Goal: Navigation & Orientation: Find specific page/section

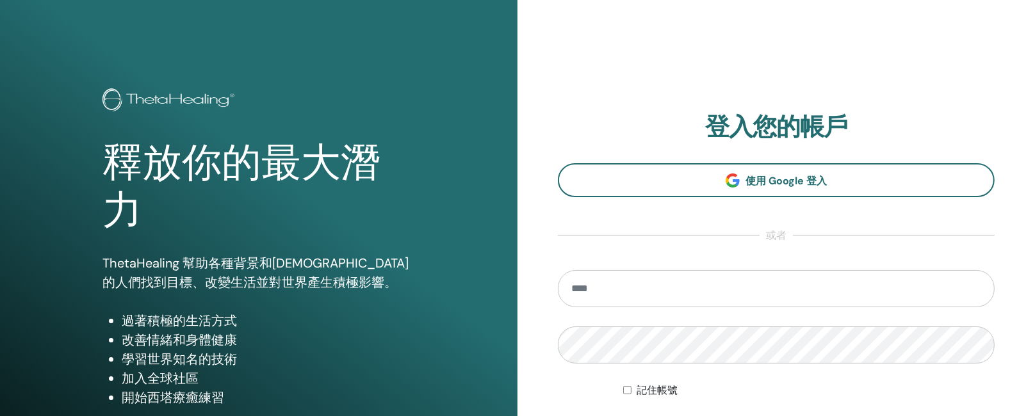
click at [613, 279] on input "email" at bounding box center [776, 288] width 437 height 37
type input "**********"
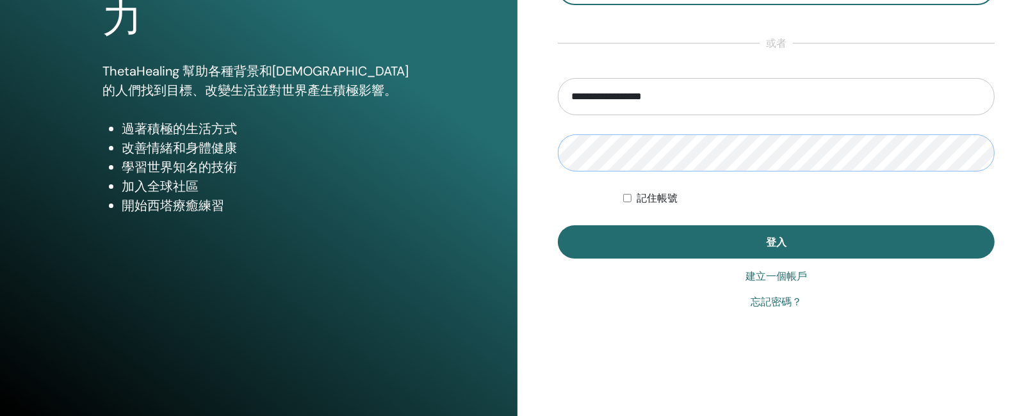
scroll to position [198, 0]
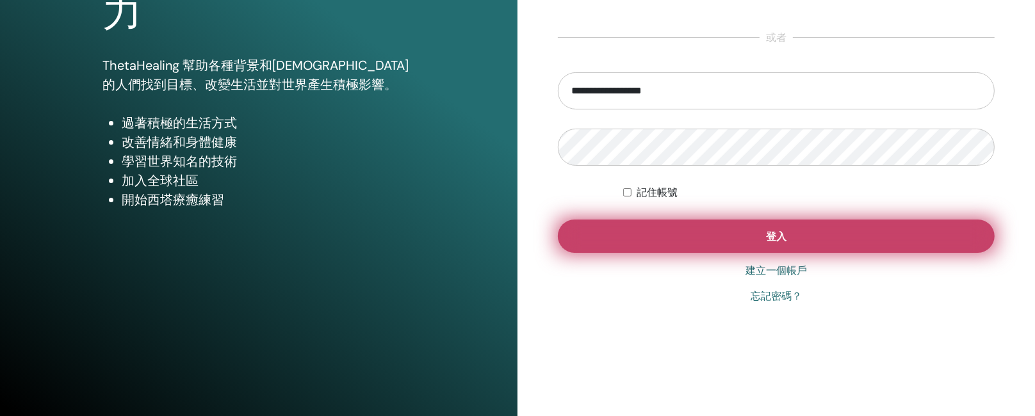
click at [694, 239] on button "登入" at bounding box center [776, 236] width 437 height 33
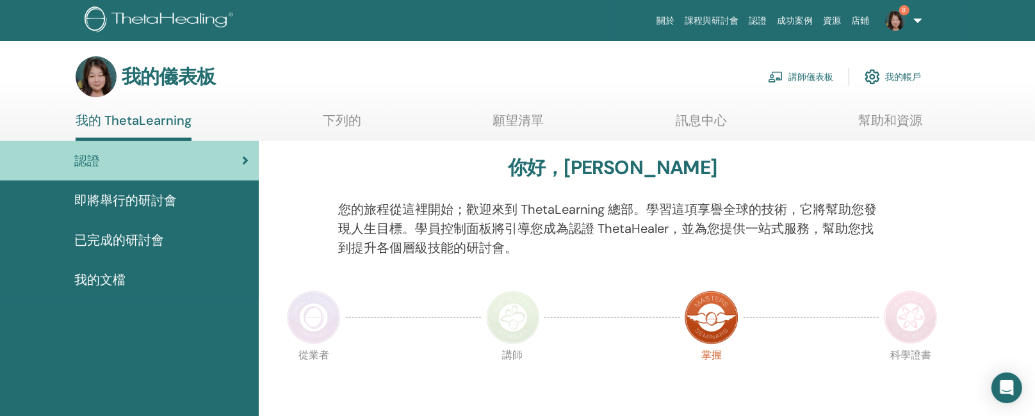
click at [813, 77] on font "講師儀表板" at bounding box center [810, 78] width 45 height 12
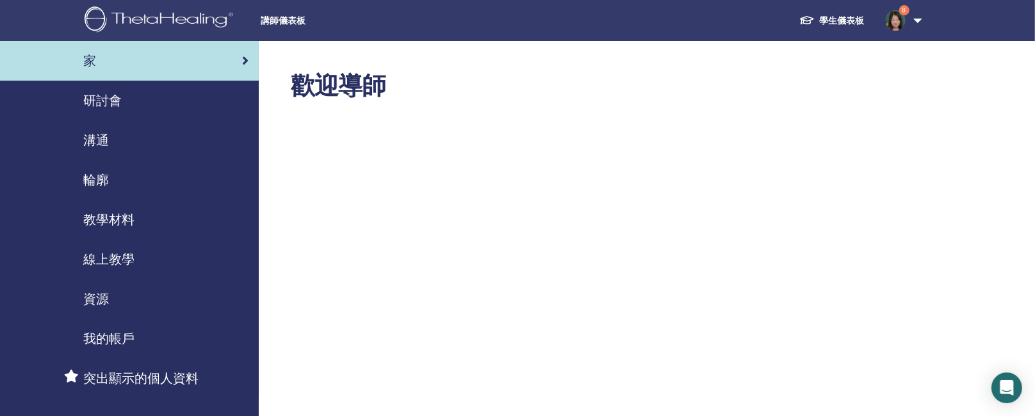
click at [89, 98] on font "研討會" at bounding box center [102, 100] width 38 height 17
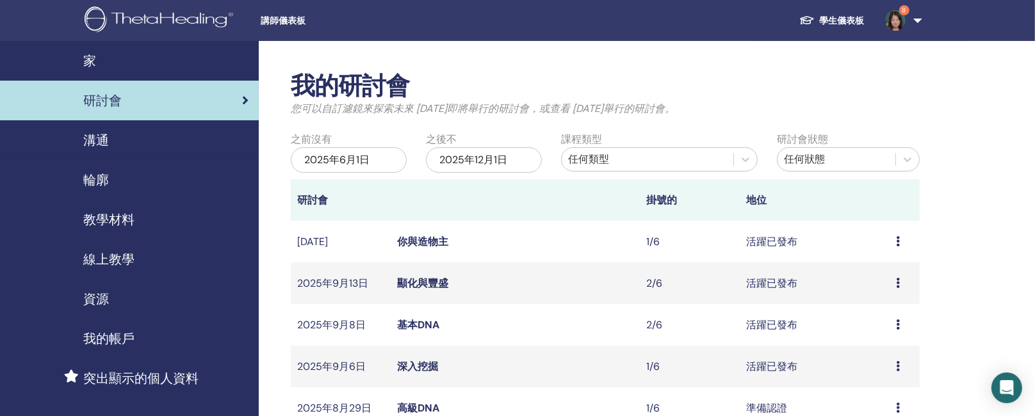
click at [849, 26] on font "學生儀表板" at bounding box center [842, 21] width 45 height 12
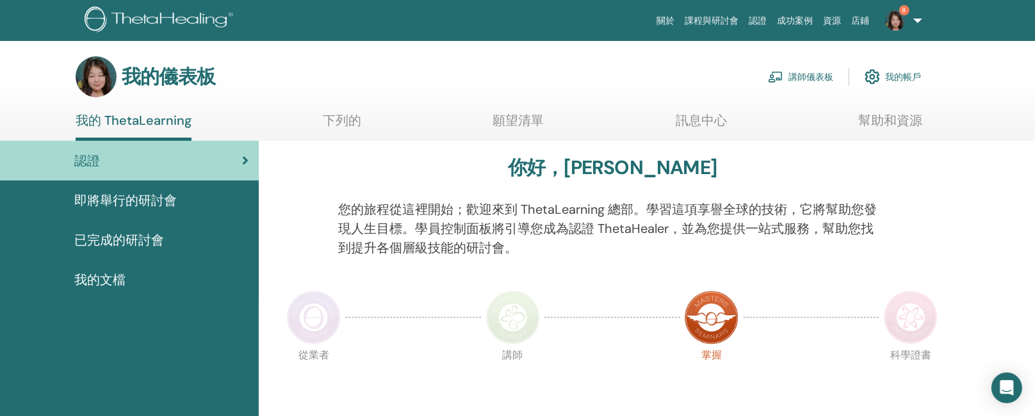
click at [139, 202] on font "即將舉行的研討會" at bounding box center [125, 200] width 102 height 17
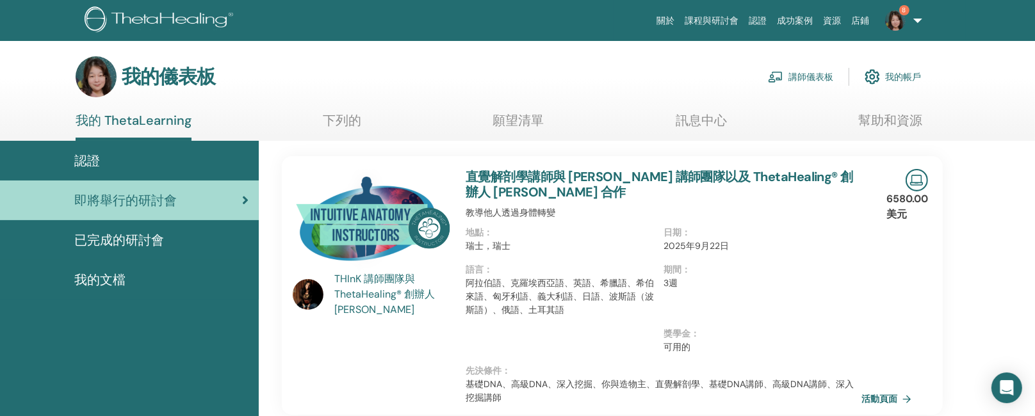
click at [109, 118] on font "我的 ThetaLearning" at bounding box center [134, 120] width 116 height 17
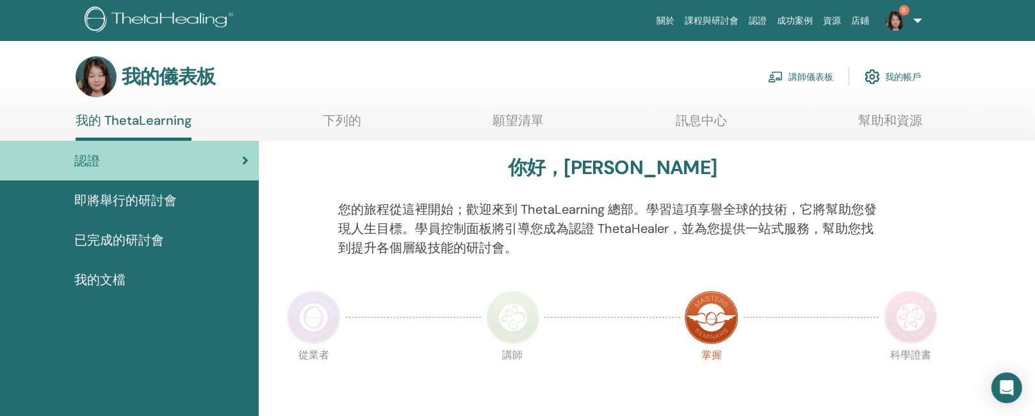
click at [120, 200] on font "即將舉行的研討會" at bounding box center [125, 200] width 102 height 17
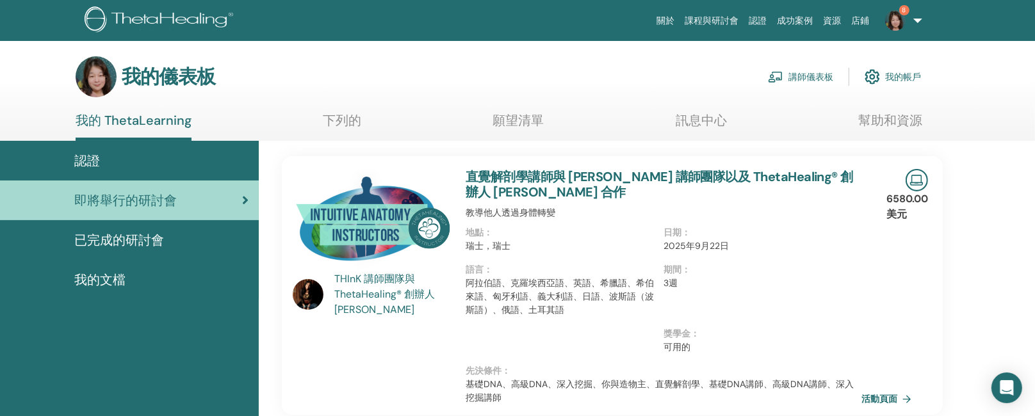
click at [143, 120] on font "我的 ThetaLearning" at bounding box center [134, 120] width 116 height 17
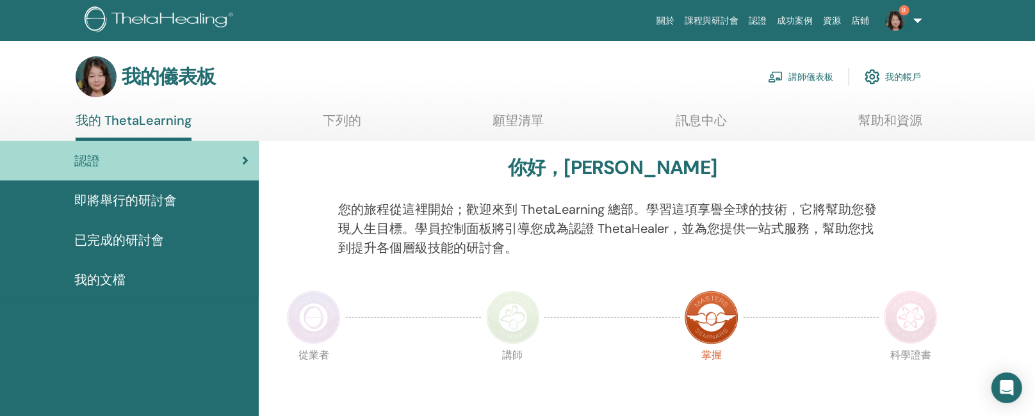
click at [127, 198] on font "即將舉行的研討會" at bounding box center [125, 200] width 102 height 17
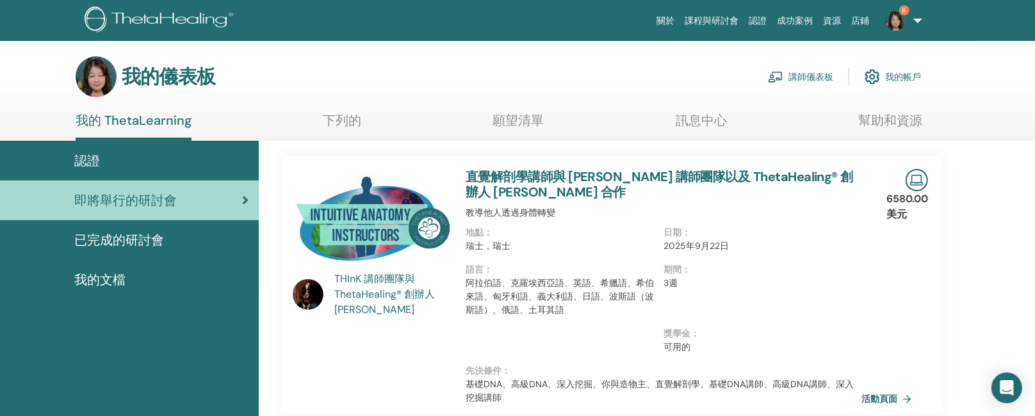
click at [338, 117] on font "下列的" at bounding box center [342, 120] width 38 height 17
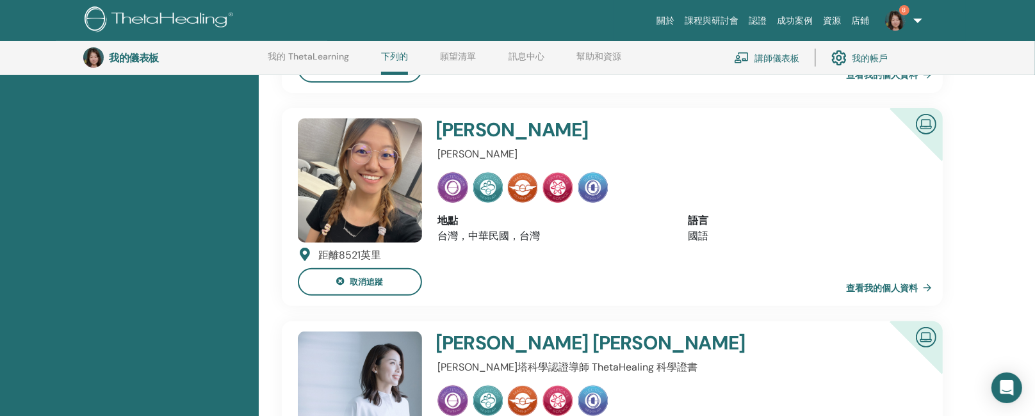
scroll to position [265, 0]
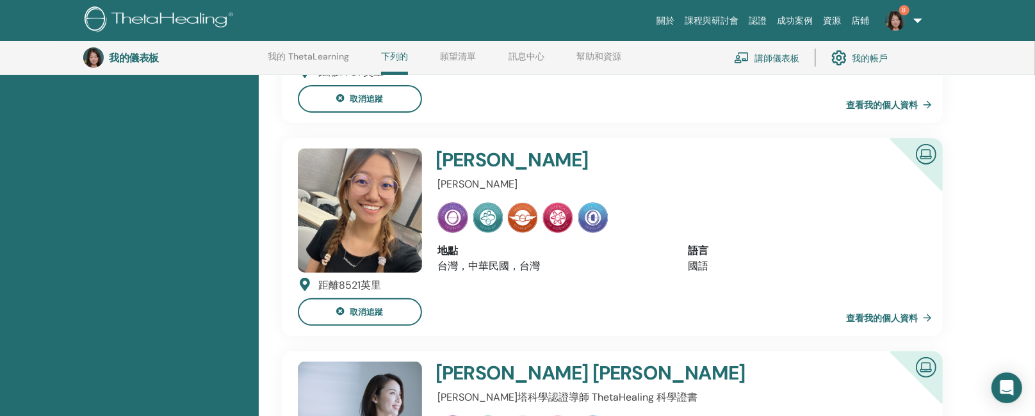
click at [587, 218] on img at bounding box center [592, 217] width 29 height 31
click at [373, 200] on img at bounding box center [360, 211] width 124 height 124
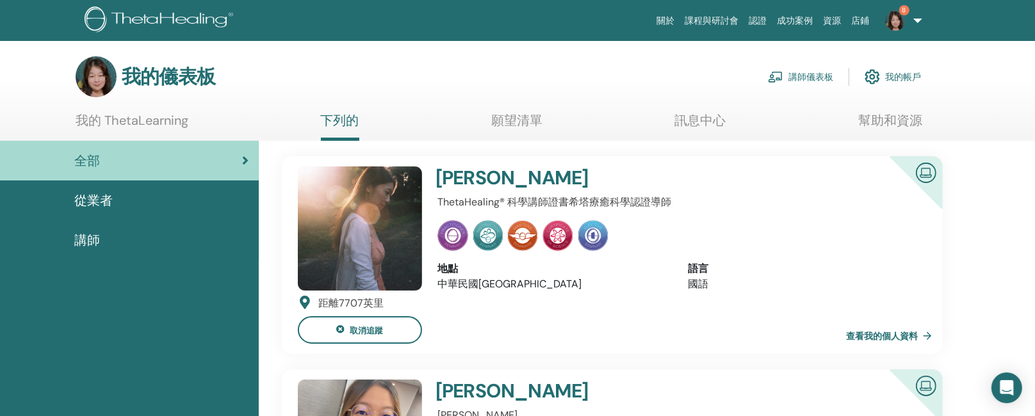
click at [802, 77] on font "講師儀表板" at bounding box center [810, 78] width 45 height 12
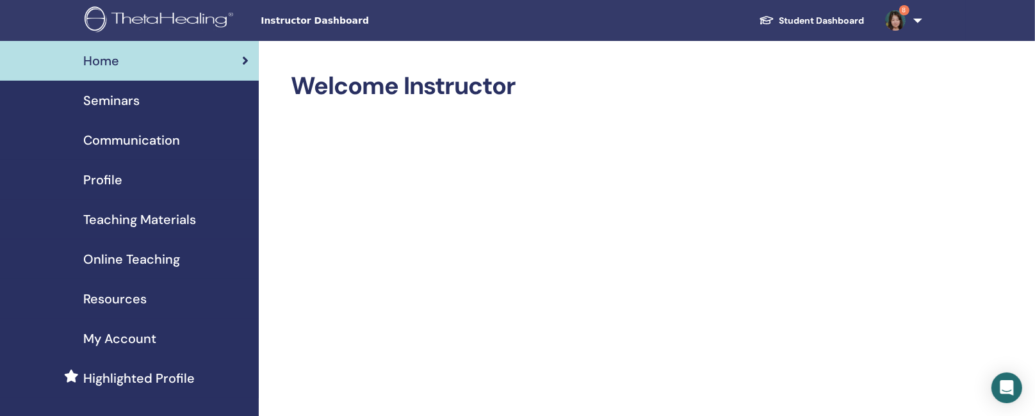
click at [117, 101] on span "Seminars" at bounding box center [111, 100] width 56 height 19
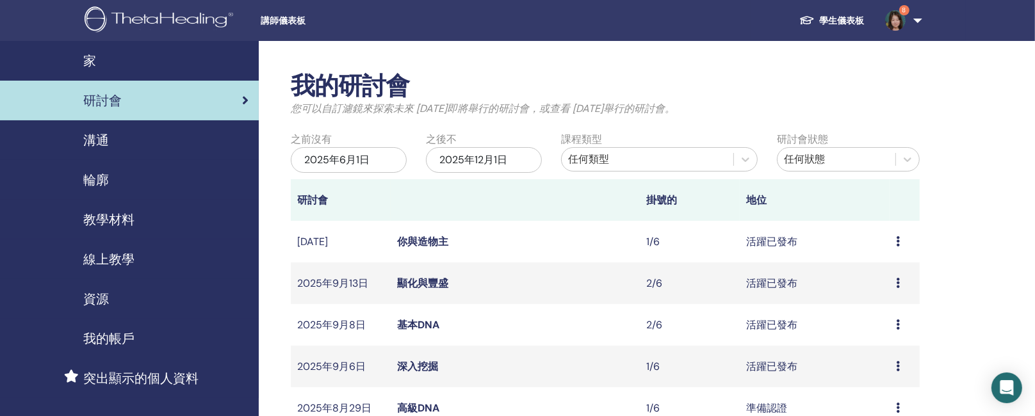
click at [836, 20] on font "學生儀表板" at bounding box center [842, 21] width 45 height 12
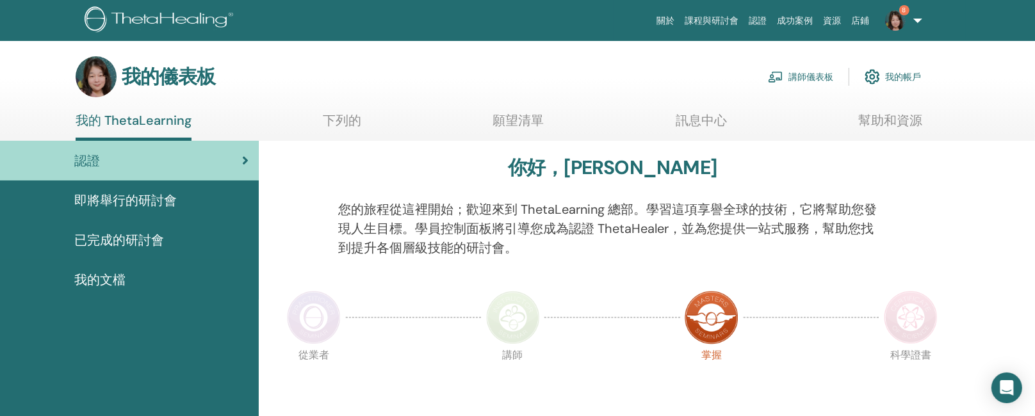
click at [689, 118] on font "訊息中心" at bounding box center [701, 120] width 51 height 17
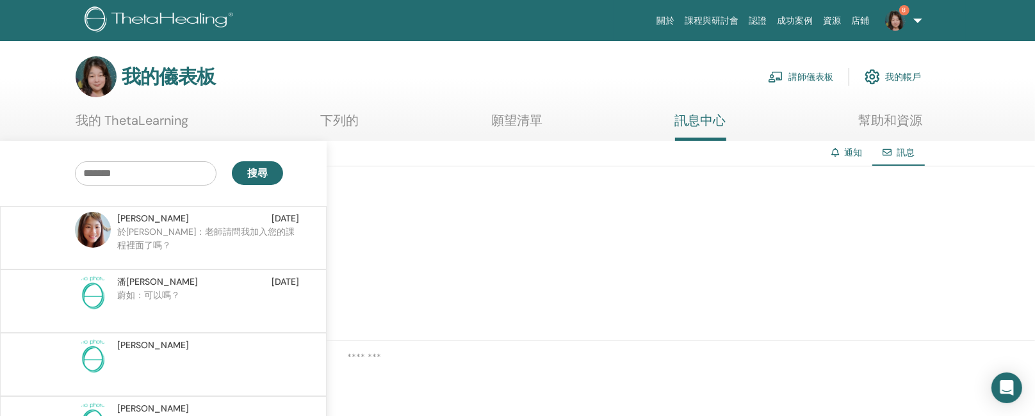
click at [143, 74] on font "我的儀表板" at bounding box center [168, 76] width 93 height 25
click at [99, 81] on img at bounding box center [96, 76] width 41 height 41
click at [154, 121] on font "我的 ThetaLearning" at bounding box center [132, 120] width 113 height 17
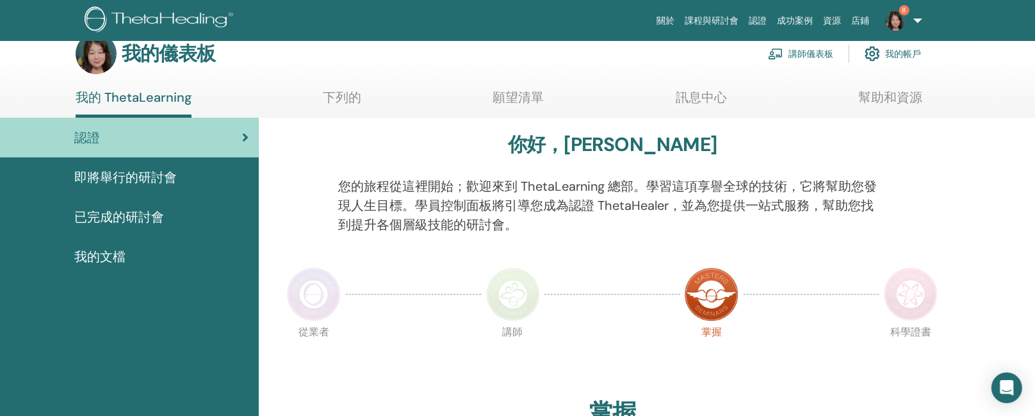
scroll to position [19, 0]
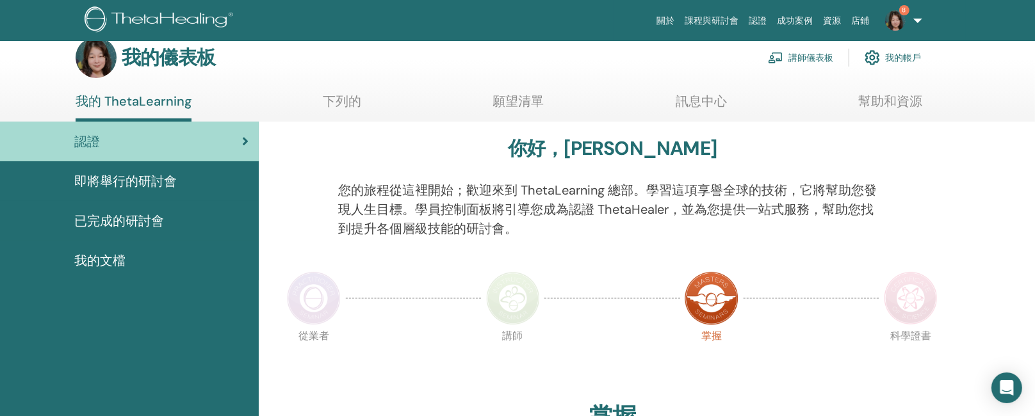
click at [526, 97] on font "願望清單" at bounding box center [518, 101] width 51 height 17
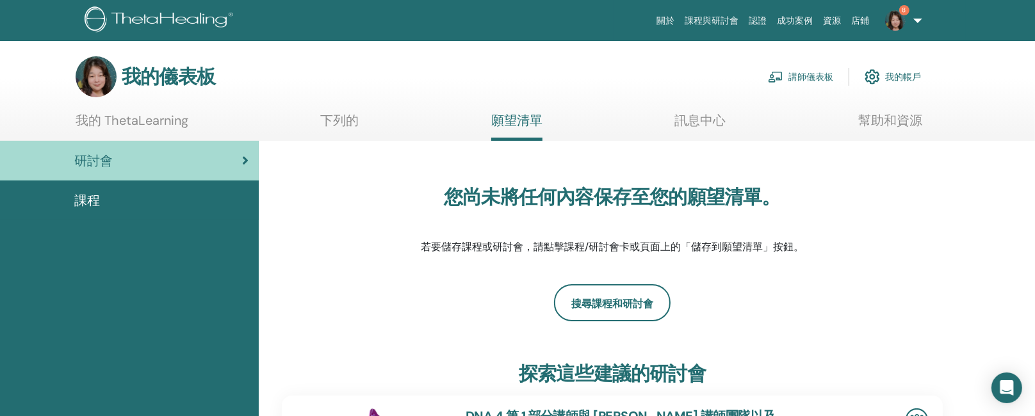
click at [330, 121] on font "下列的" at bounding box center [340, 120] width 38 height 17
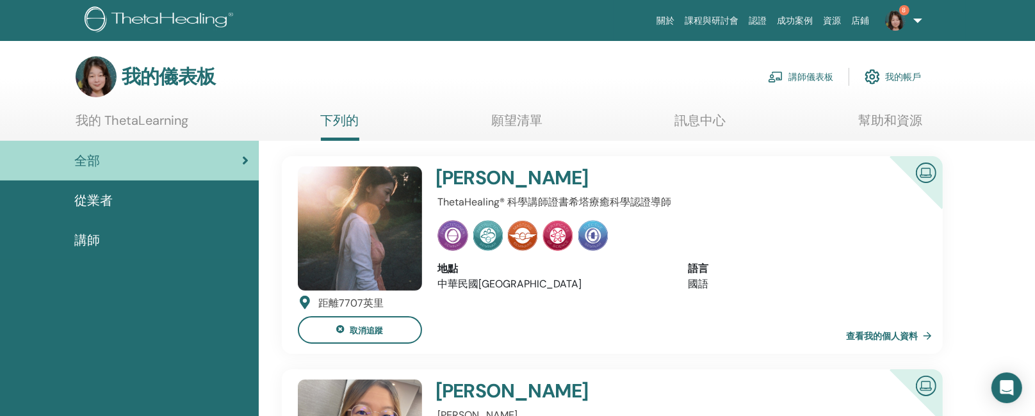
scroll to position [418, 0]
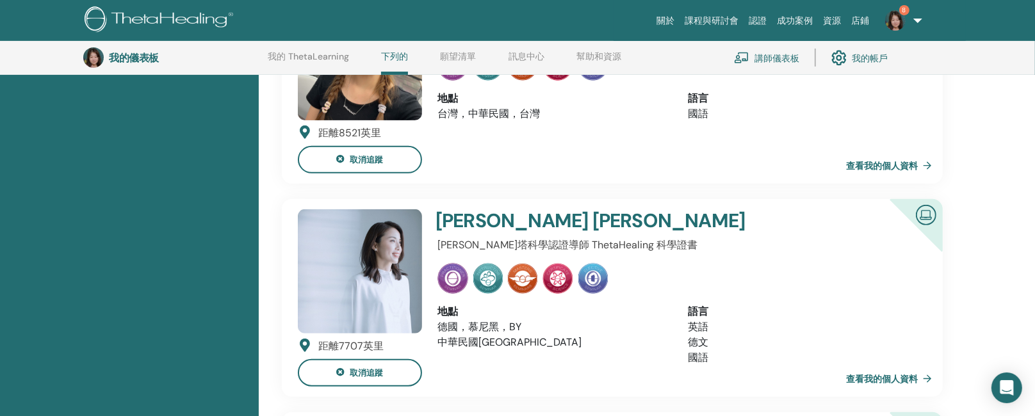
click at [906, 166] on font "查看我的個人資料" at bounding box center [882, 166] width 72 height 12
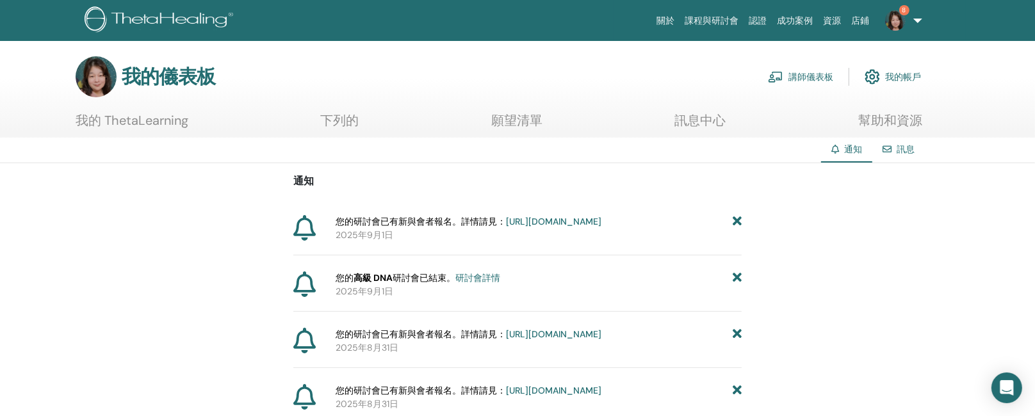
click at [807, 74] on font "講師儀表板" at bounding box center [810, 78] width 45 height 12
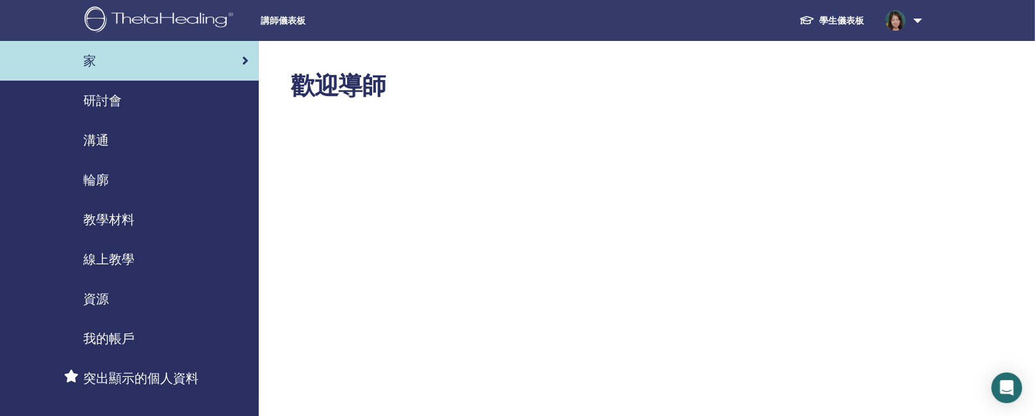
click at [850, 18] on font "學生儀表板" at bounding box center [842, 21] width 45 height 12
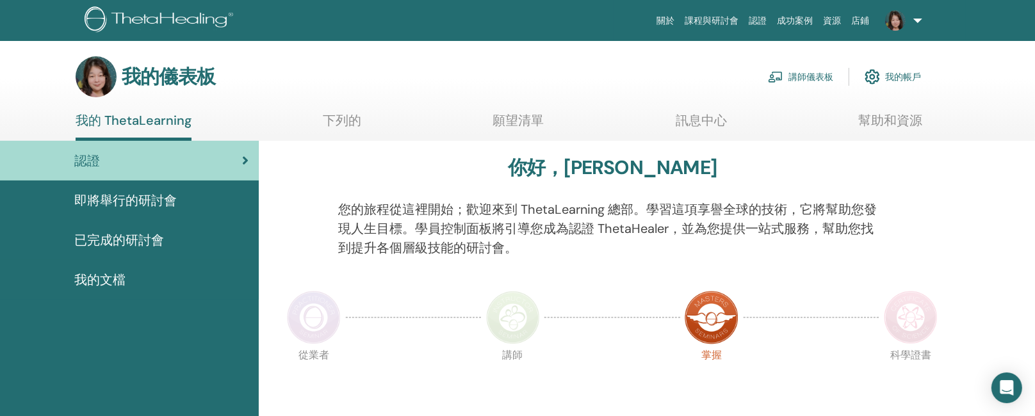
click at [902, 73] on font "我的帳戶" at bounding box center [903, 78] width 36 height 12
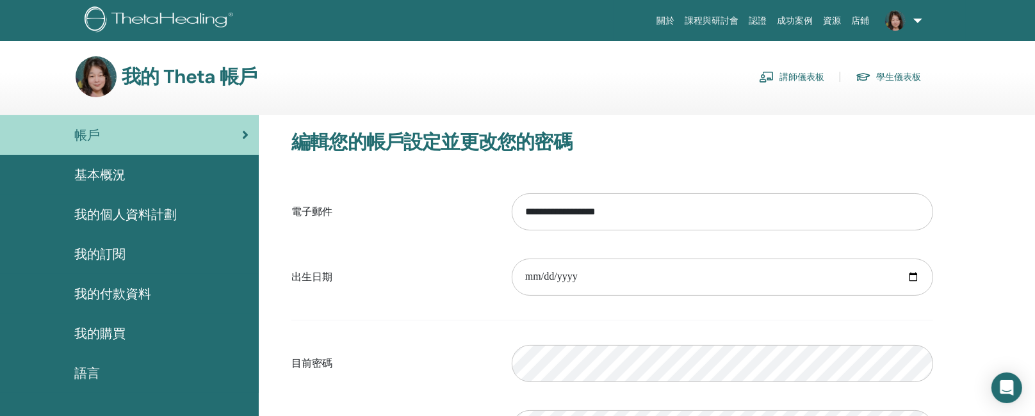
click at [105, 332] on font "我的購買" at bounding box center [99, 333] width 51 height 17
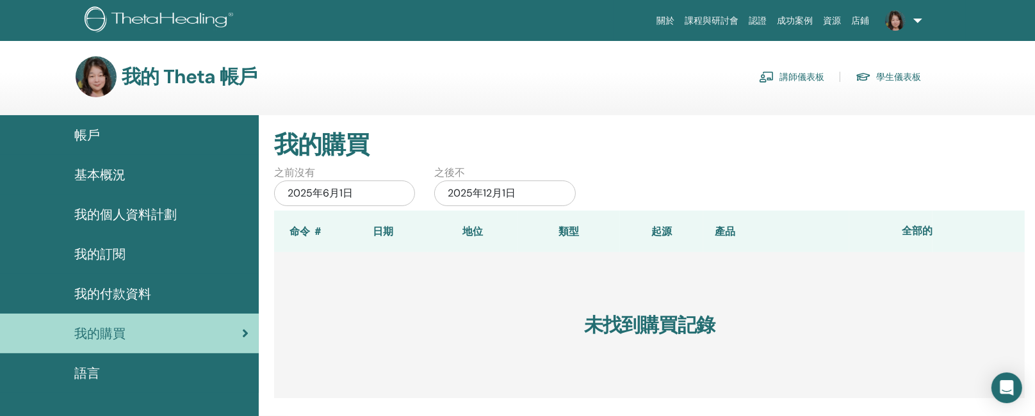
click at [906, 79] on font "學生儀表板" at bounding box center [898, 78] width 45 height 12
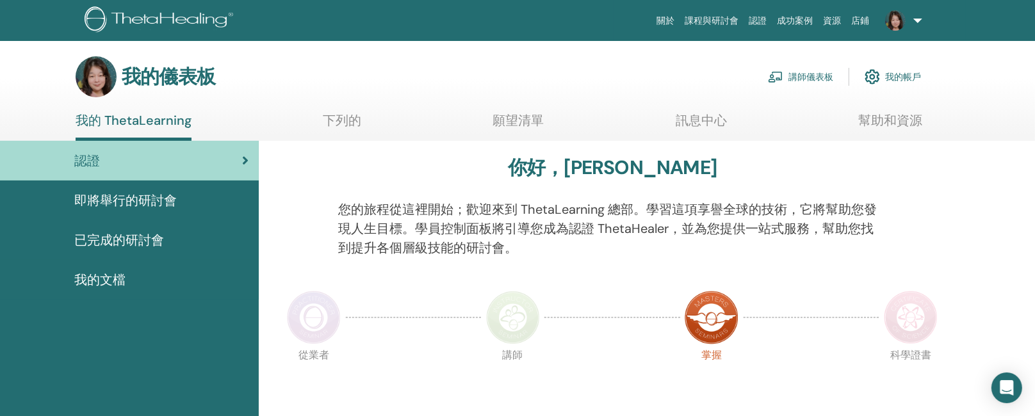
click at [147, 195] on font "即將舉行的研討會" at bounding box center [125, 200] width 102 height 17
